Goal: Transaction & Acquisition: Purchase product/service

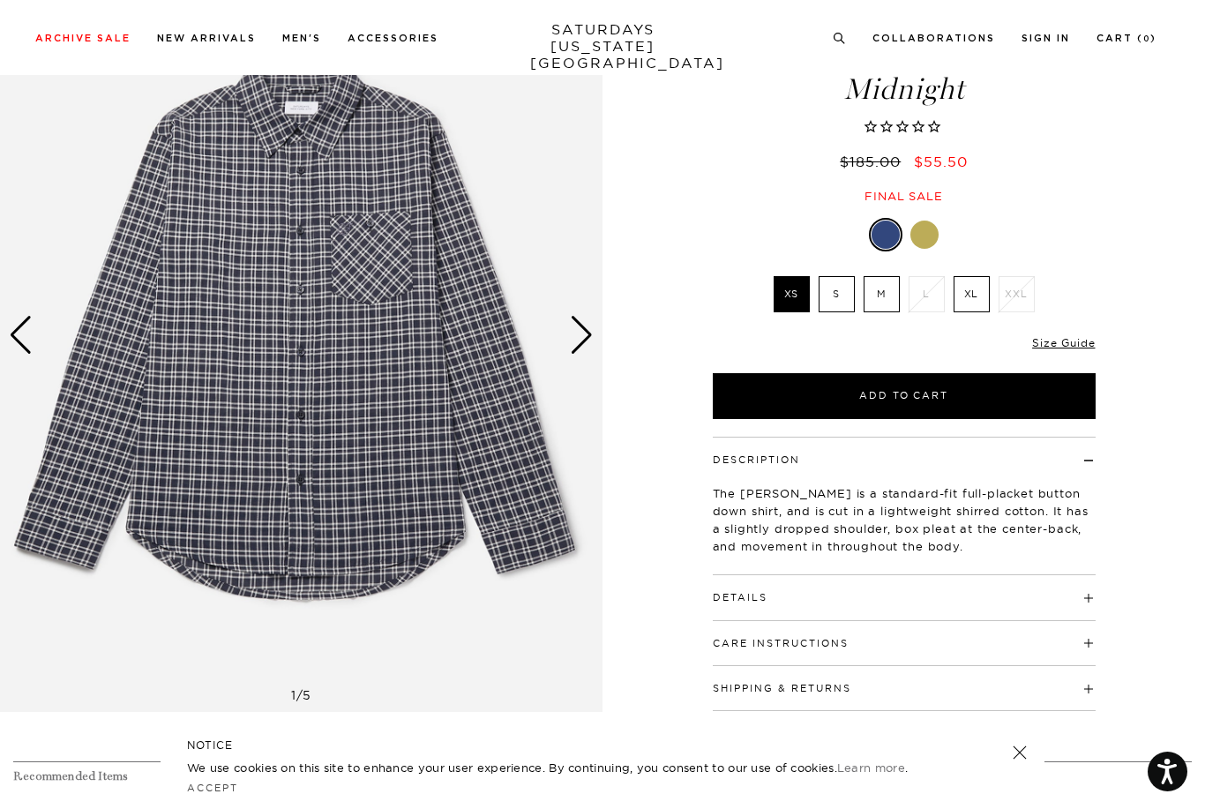
scroll to position [116, 0]
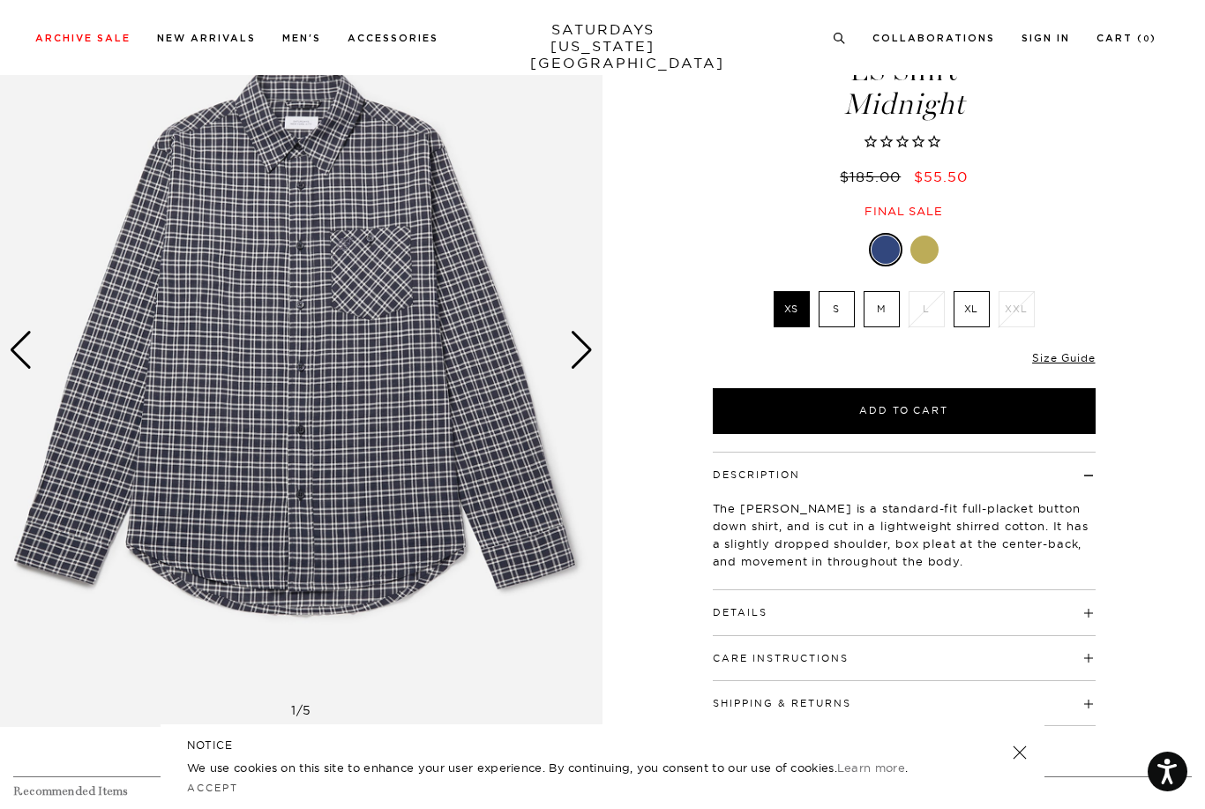
click at [576, 366] on div "Next slide" at bounding box center [582, 350] width 24 height 39
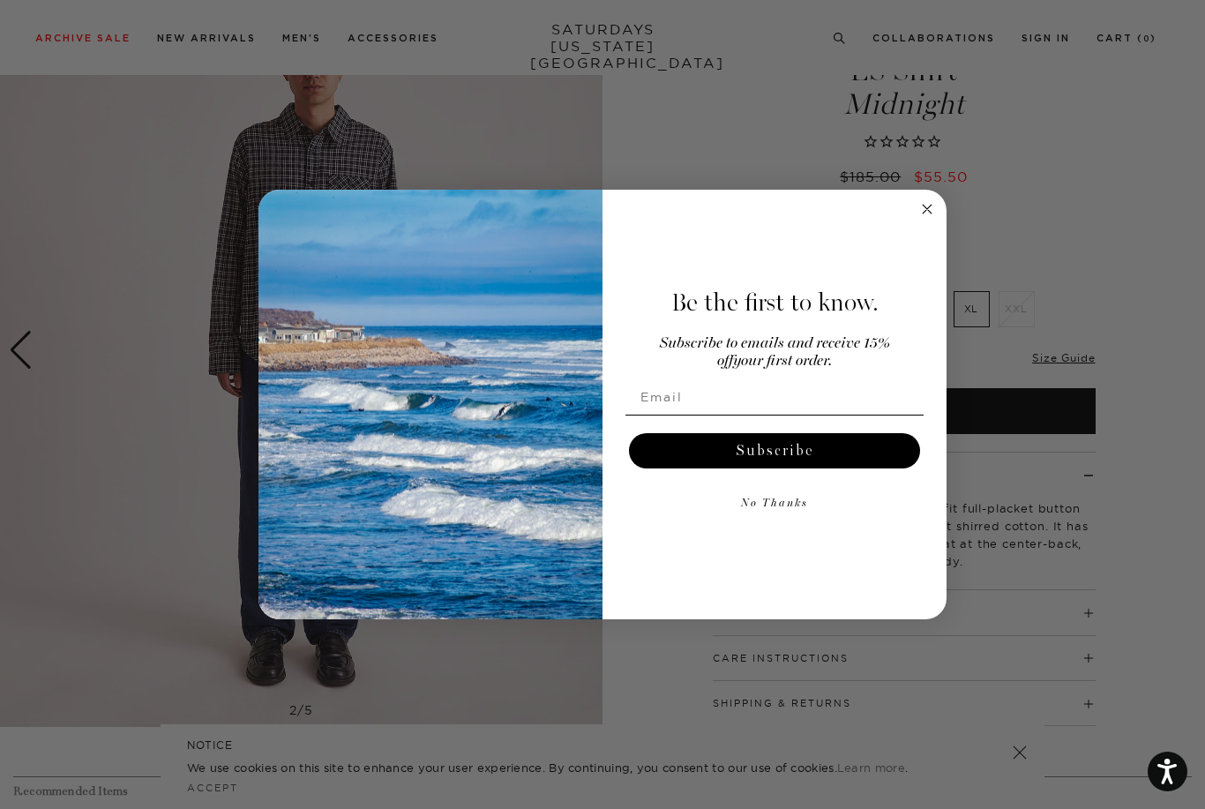
click at [933, 219] on icon "Close dialog" at bounding box center [926, 208] width 21 height 21
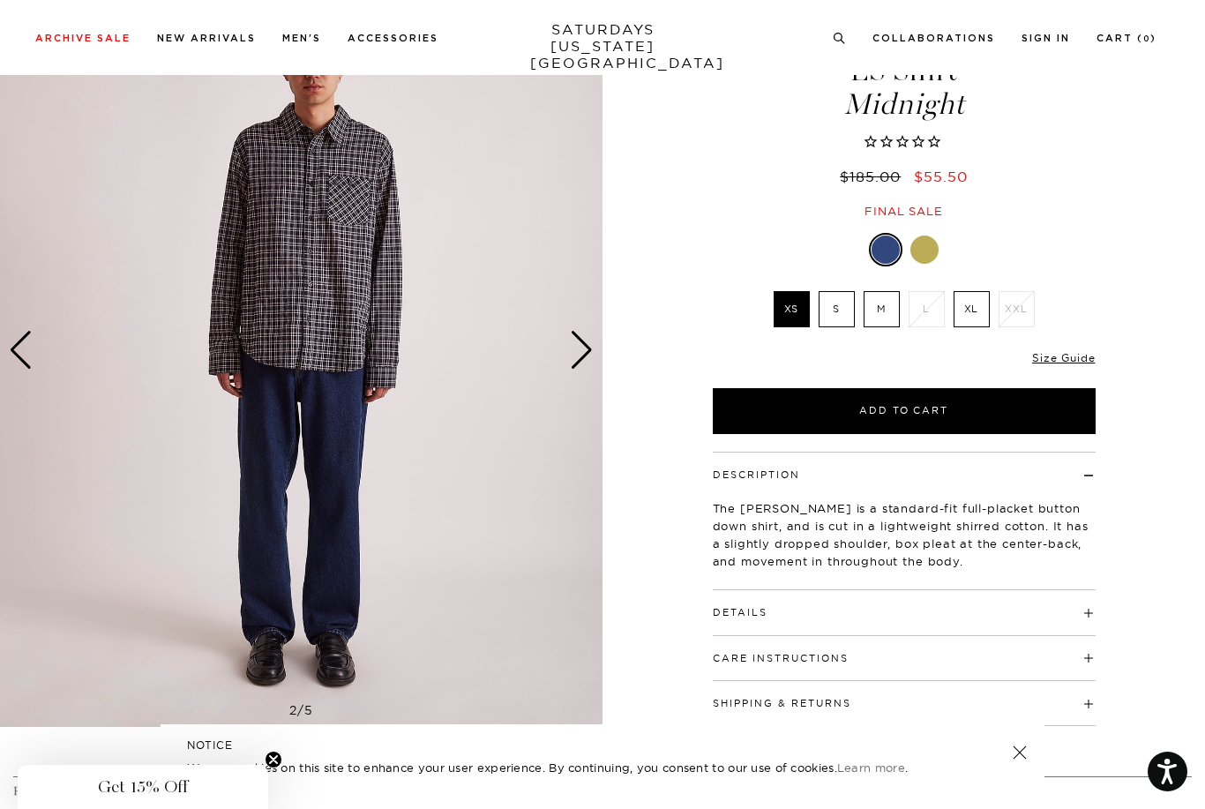
click at [922, 235] on div at bounding box center [924, 249] width 28 height 28
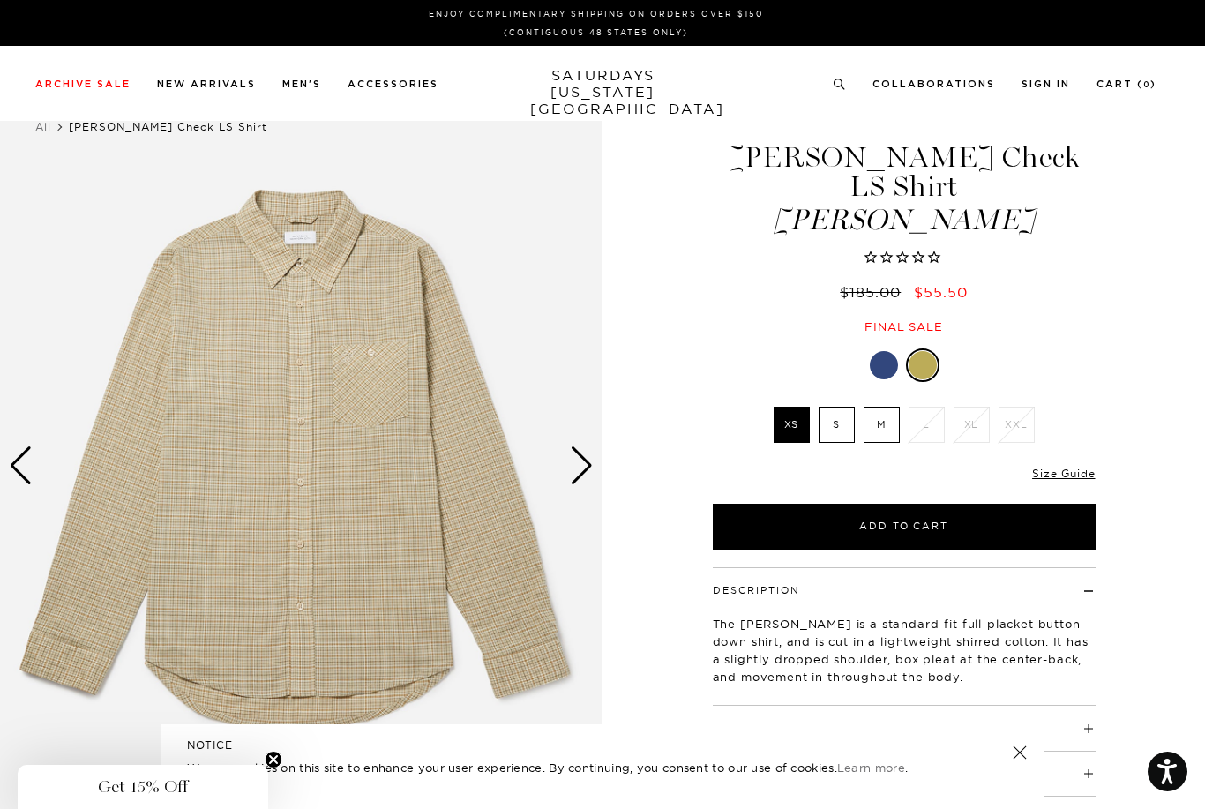
click at [888, 351] on div at bounding box center [884, 365] width 28 height 28
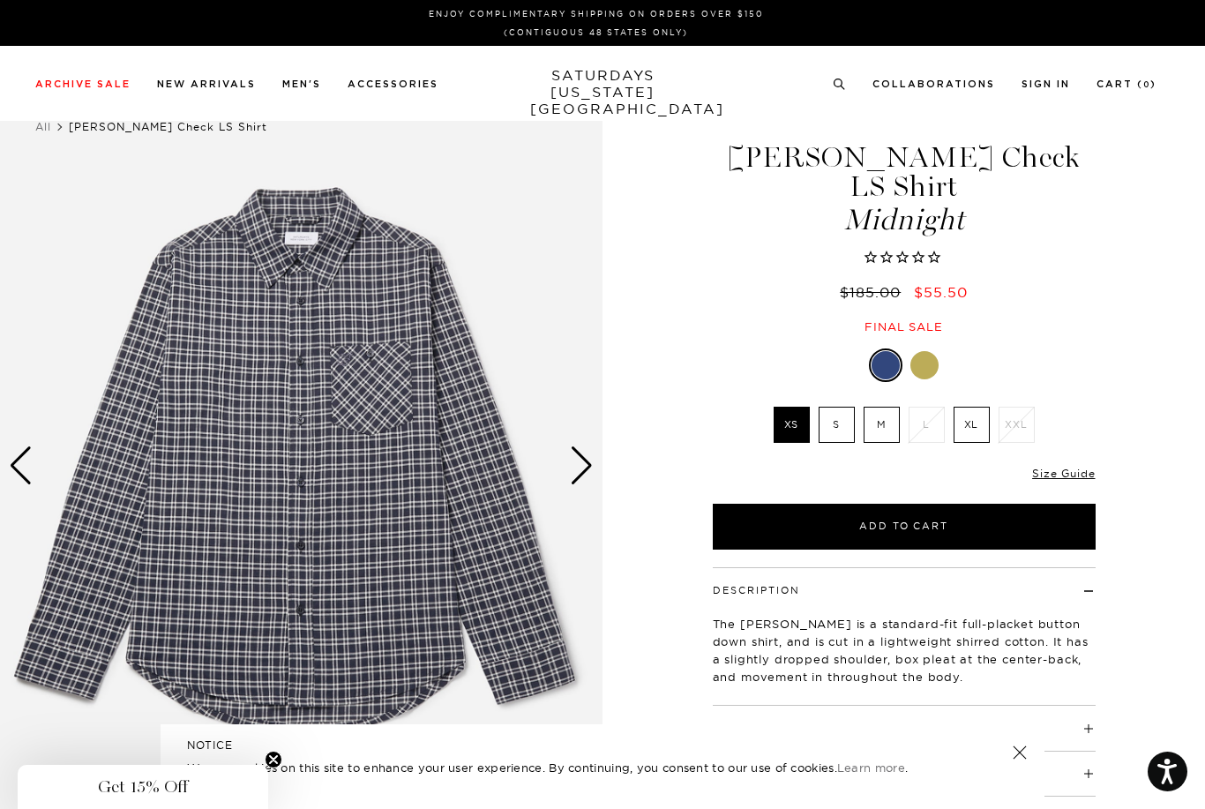
click at [887, 407] on label "M" at bounding box center [881, 425] width 36 height 36
click at [0, 0] on input "M" at bounding box center [0, 0] width 0 height 0
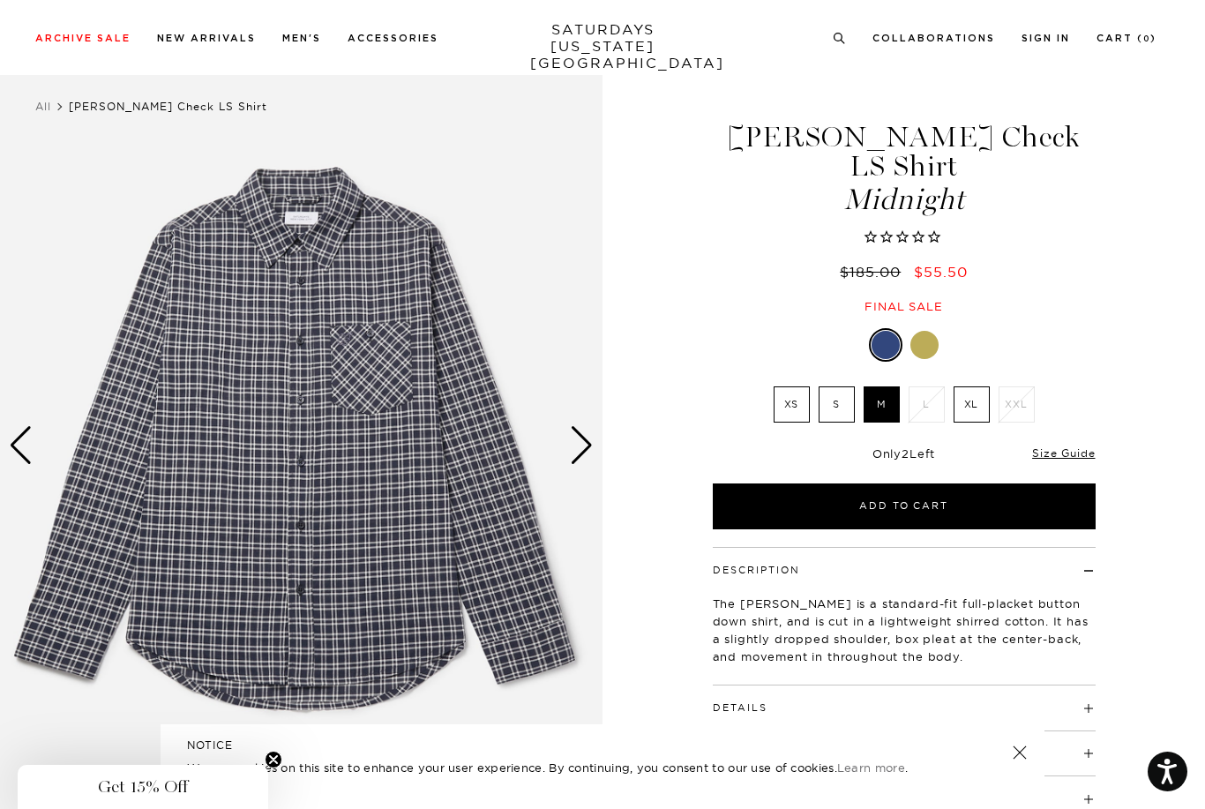
scroll to position [21, 0]
click at [575, 457] on div "Next slide" at bounding box center [582, 444] width 24 height 39
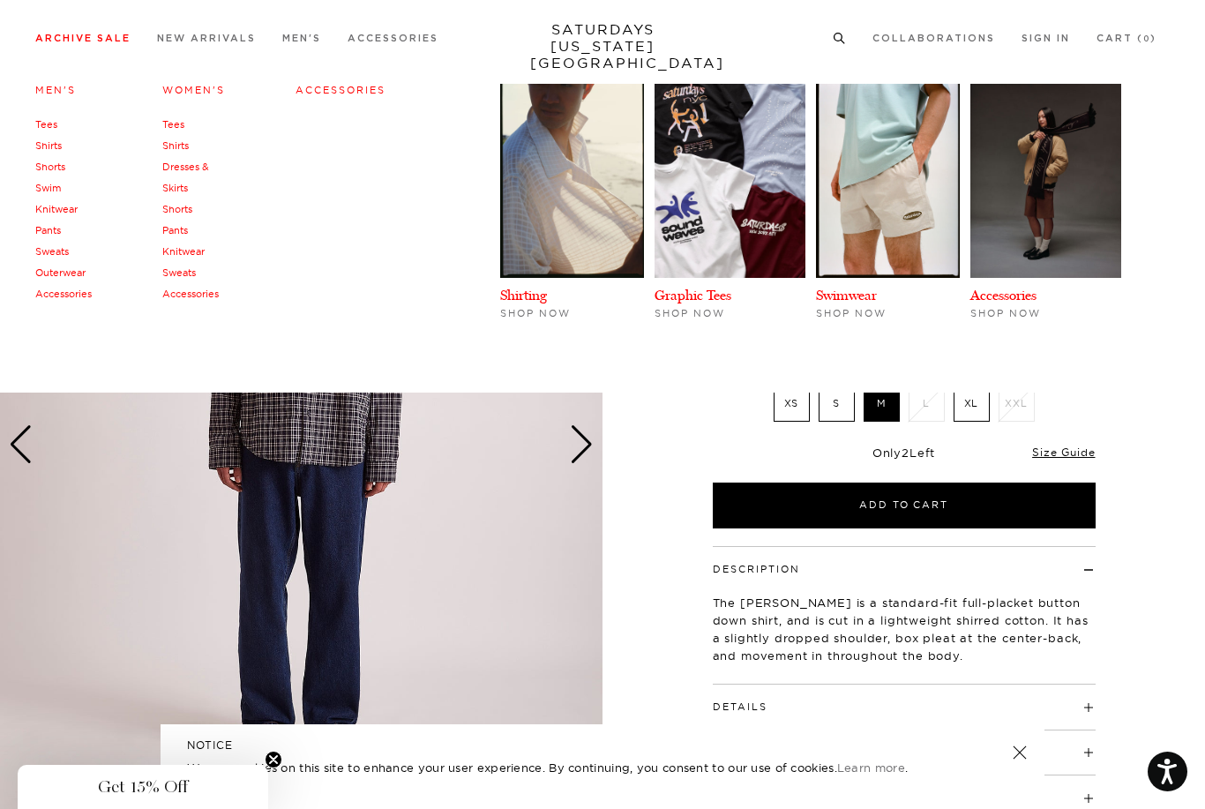
scroll to position [0, 0]
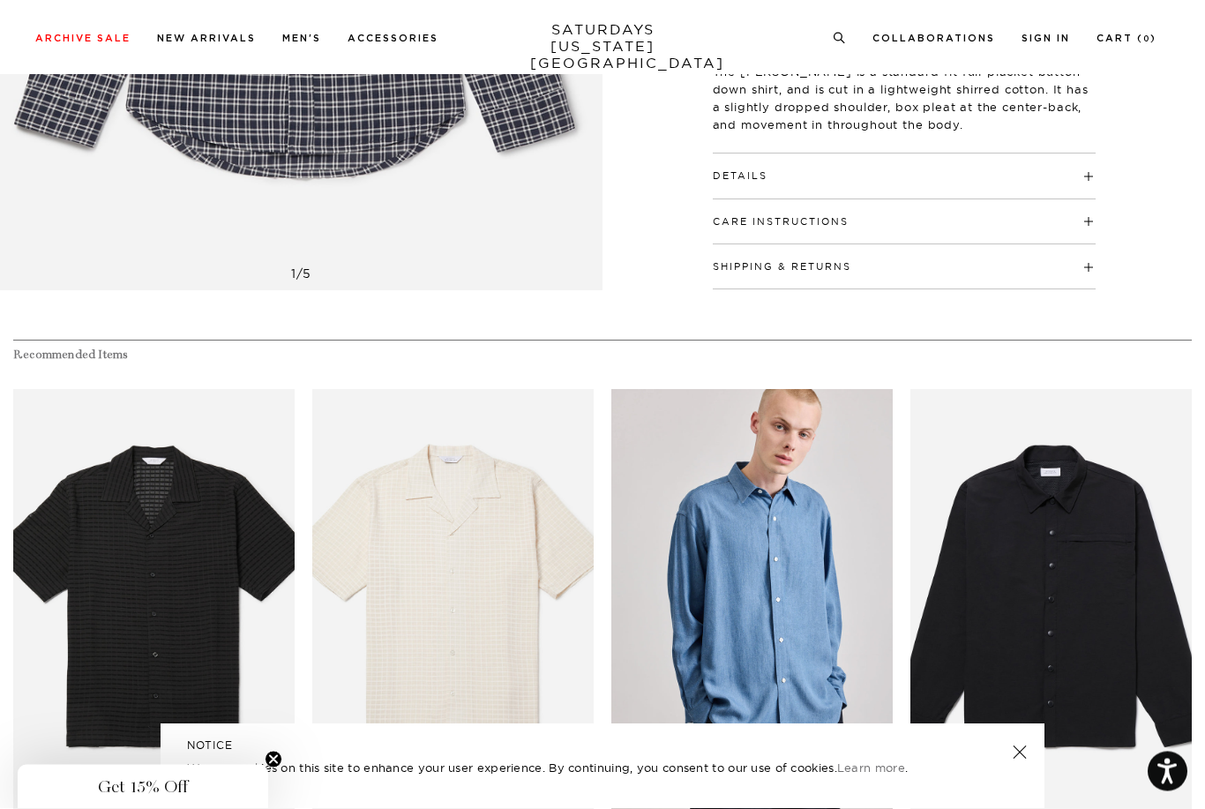
scroll to position [405, 0]
